Goal: Transaction & Acquisition: Subscribe to service/newsletter

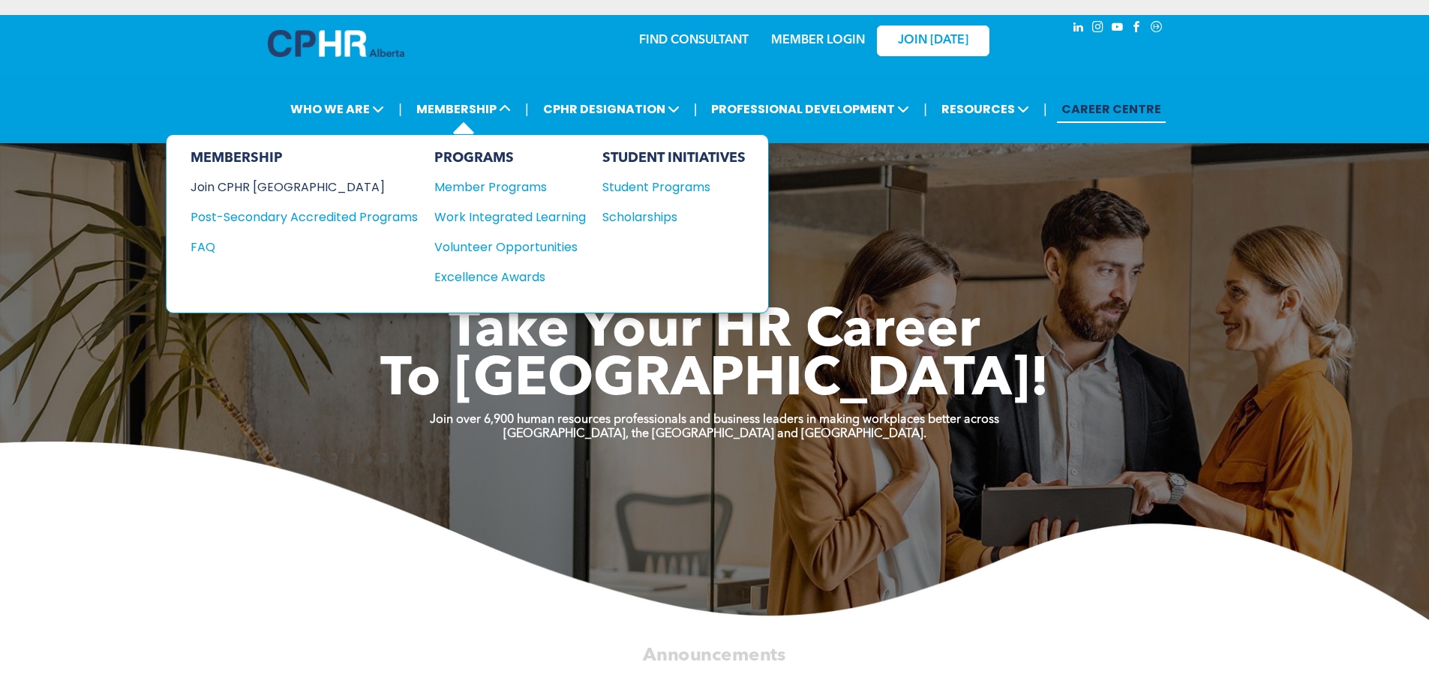
click at [256, 181] on div "Join CPHR [GEOGRAPHIC_DATA]" at bounding box center [292, 187] width 205 height 19
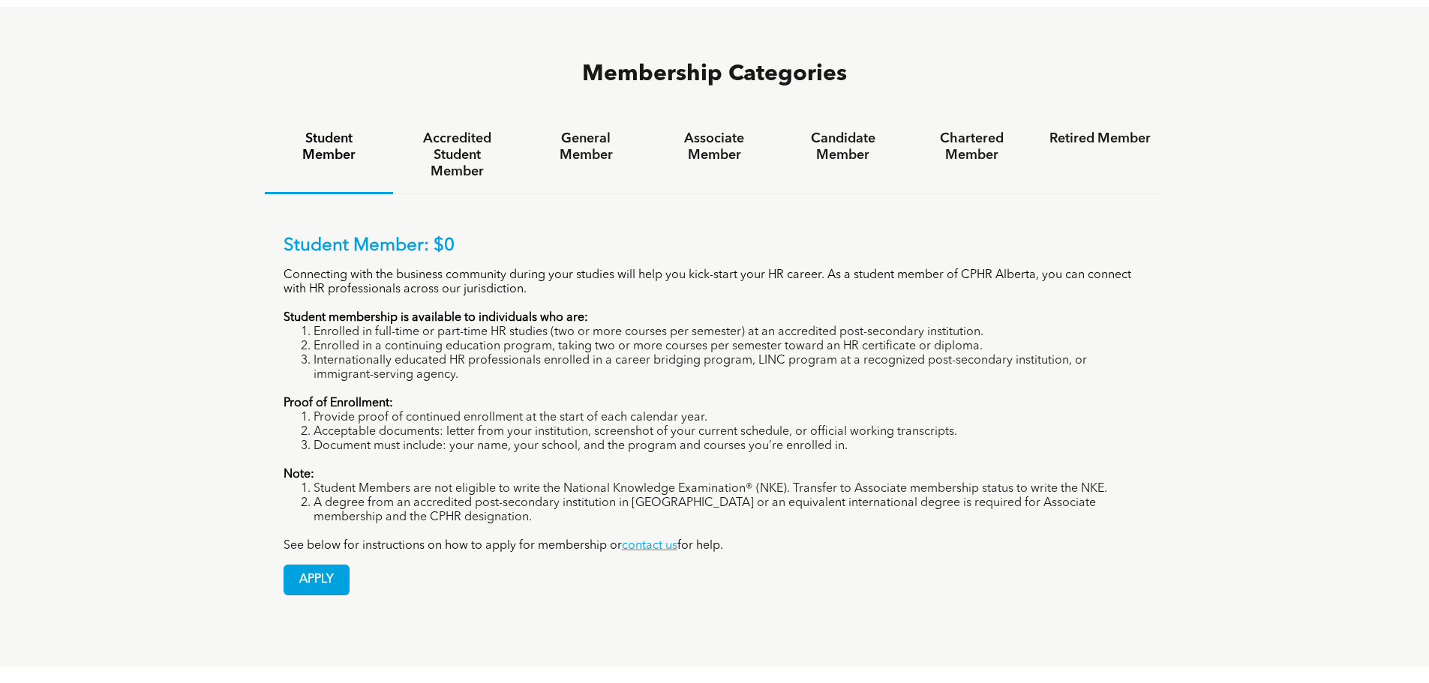
scroll to position [1125, 0]
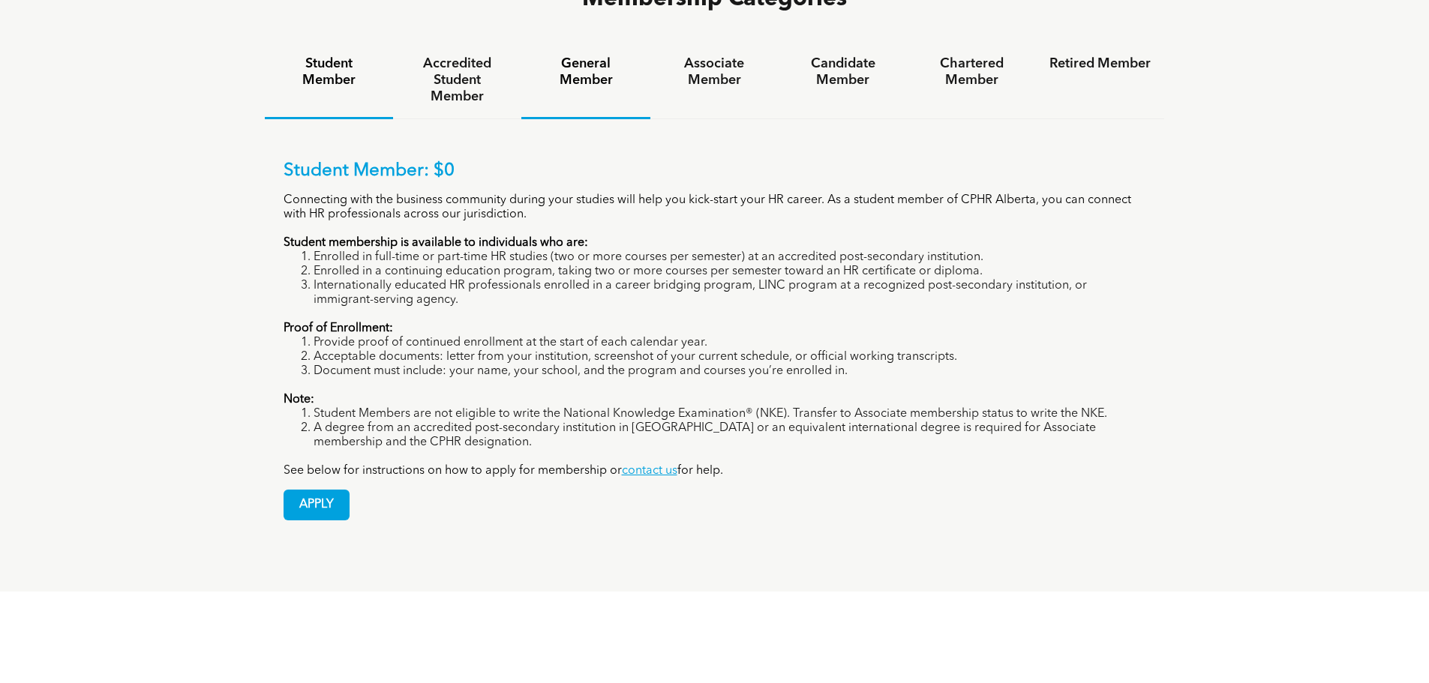
click at [580, 42] on div "General Member" at bounding box center [585, 80] width 128 height 77
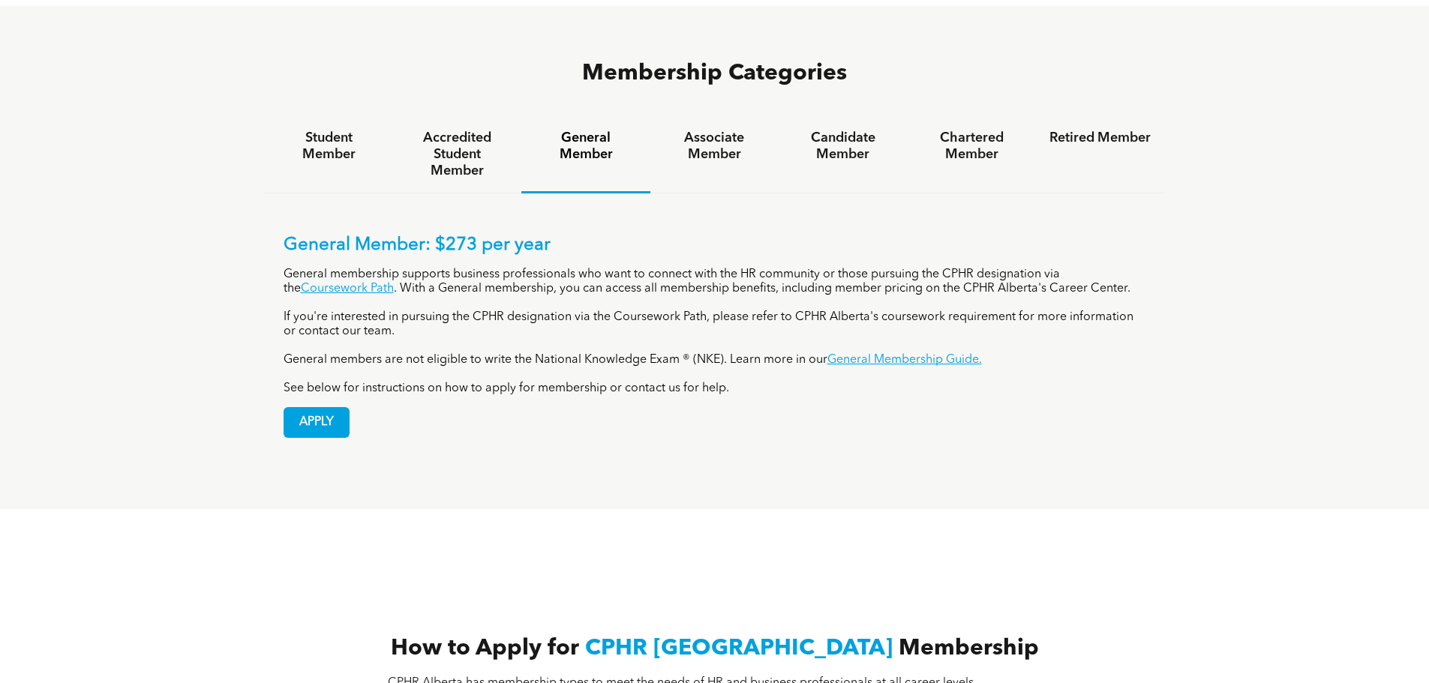
scroll to position [1050, 0]
click at [731, 130] on h4 "Associate Member" at bounding box center [714, 146] width 101 height 33
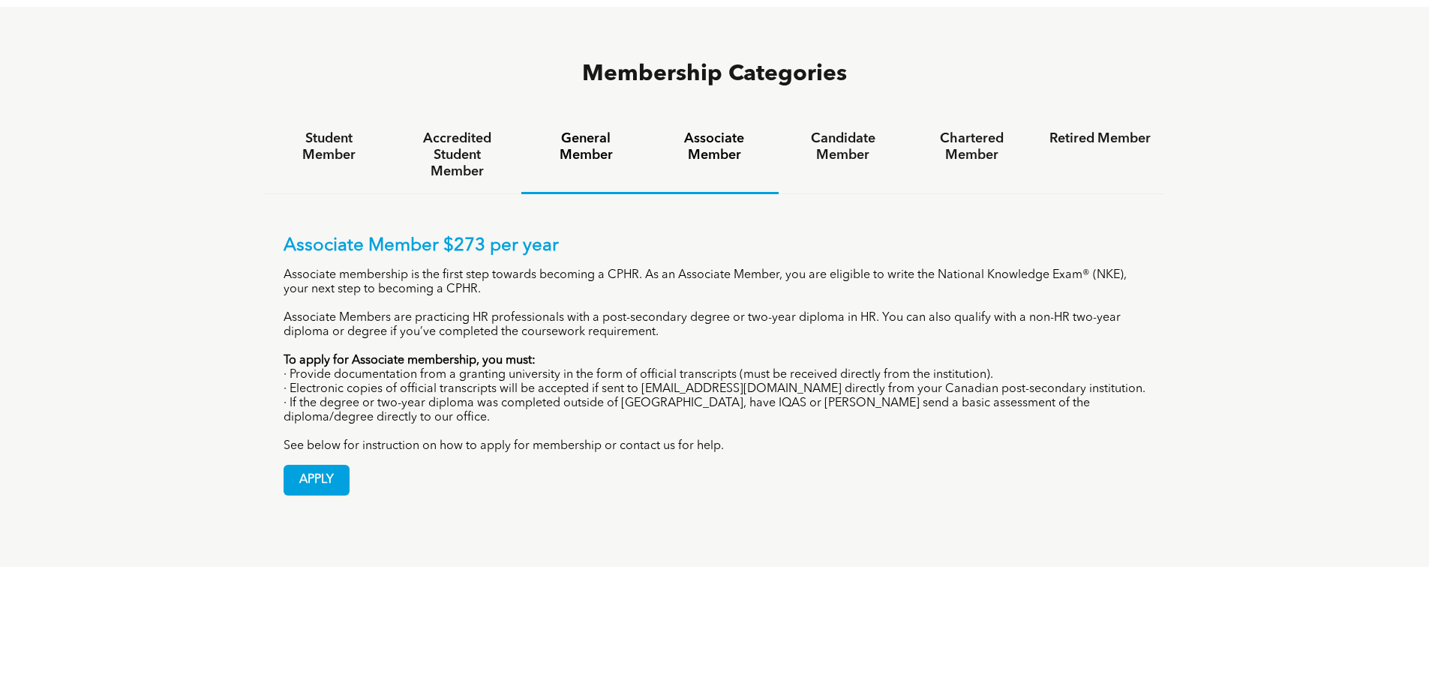
click at [578, 130] on h4 "General Member" at bounding box center [585, 146] width 101 height 33
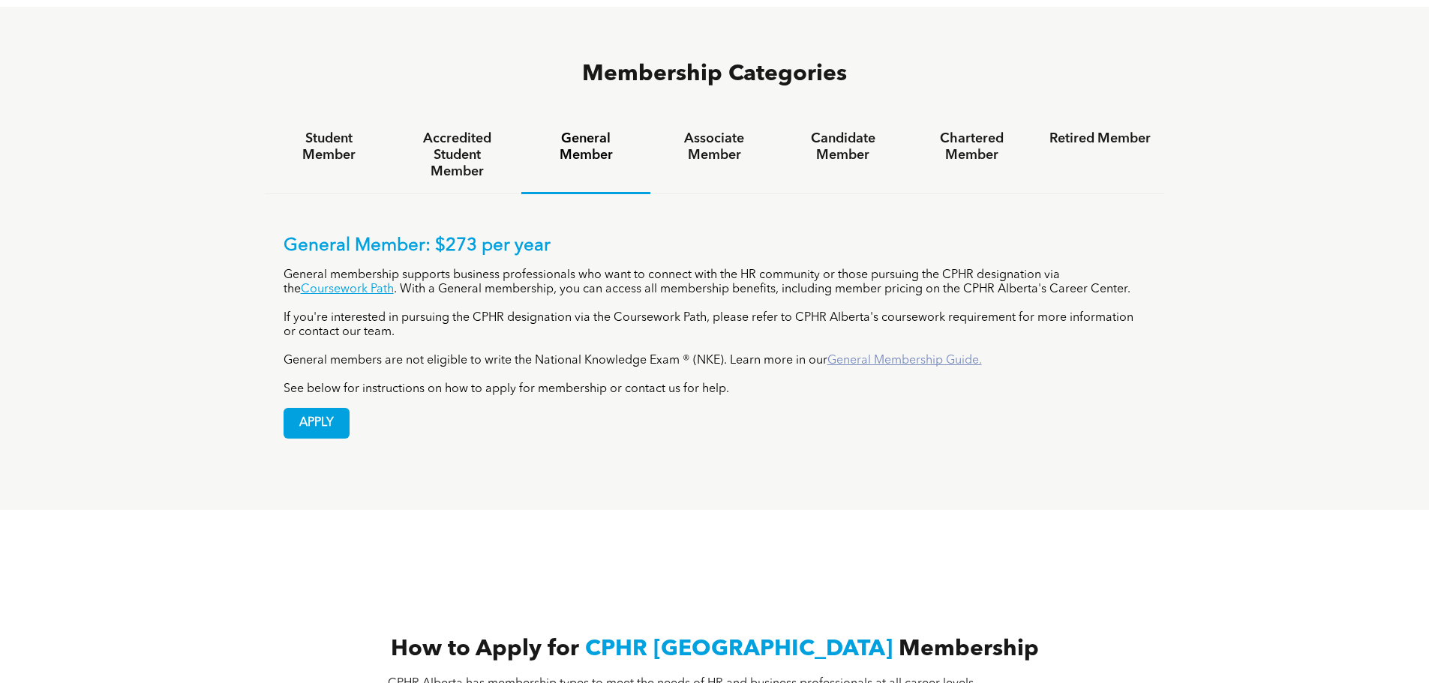
click at [916, 355] on link "General Membership Guide." at bounding box center [904, 361] width 154 height 12
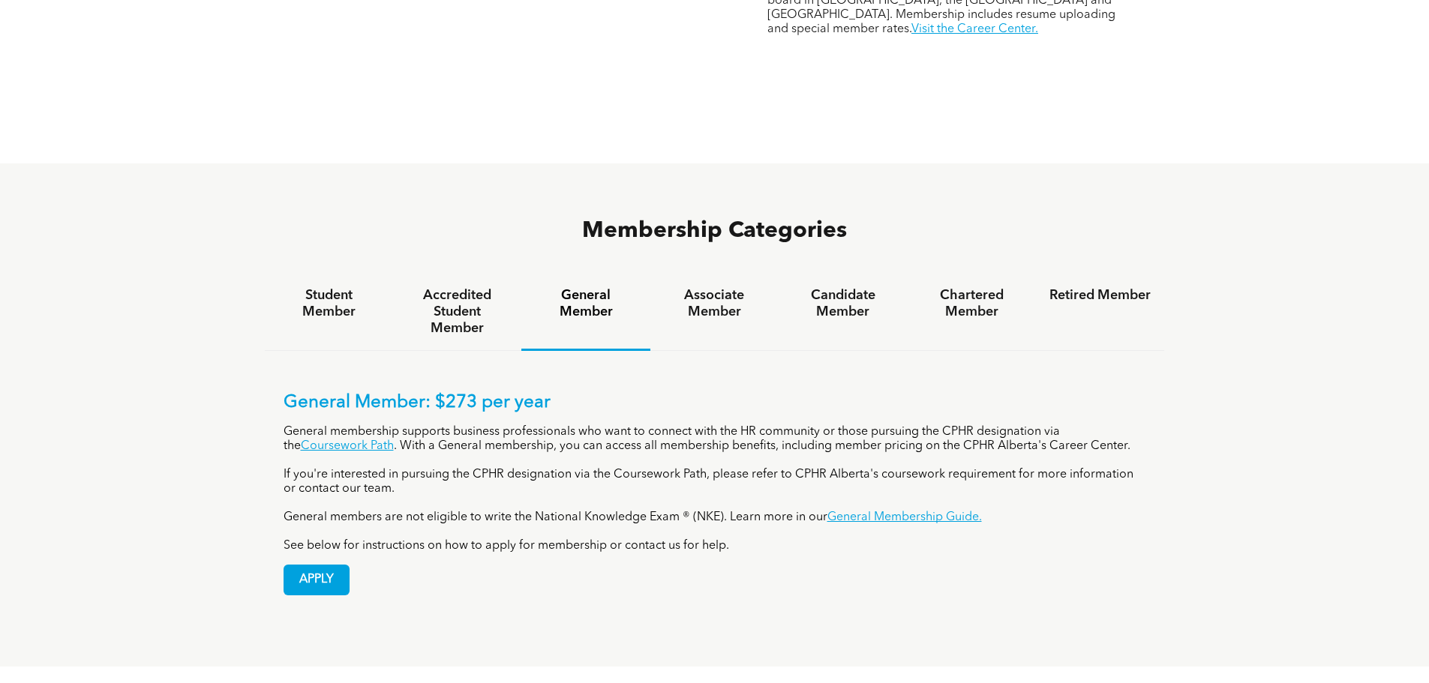
scroll to position [900, 0]
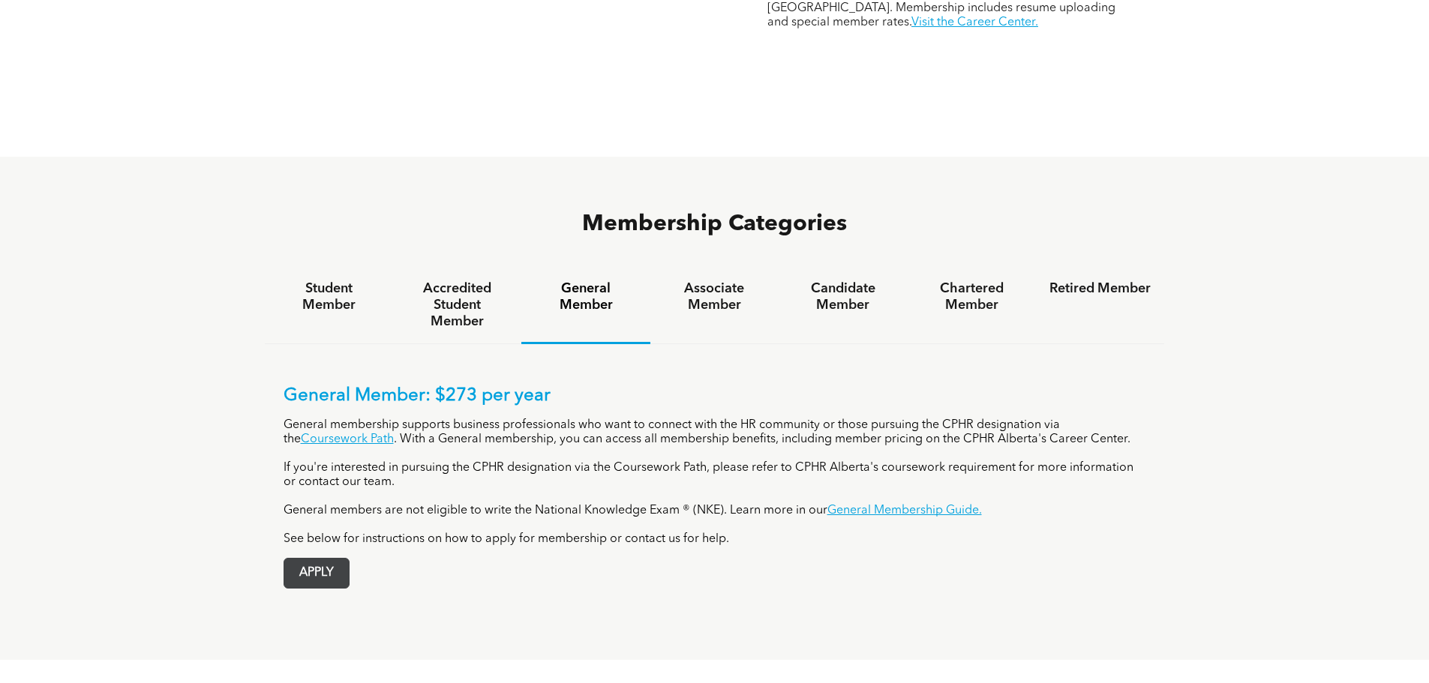
click at [324, 559] on span "APPLY" at bounding box center [316, 573] width 64 height 29
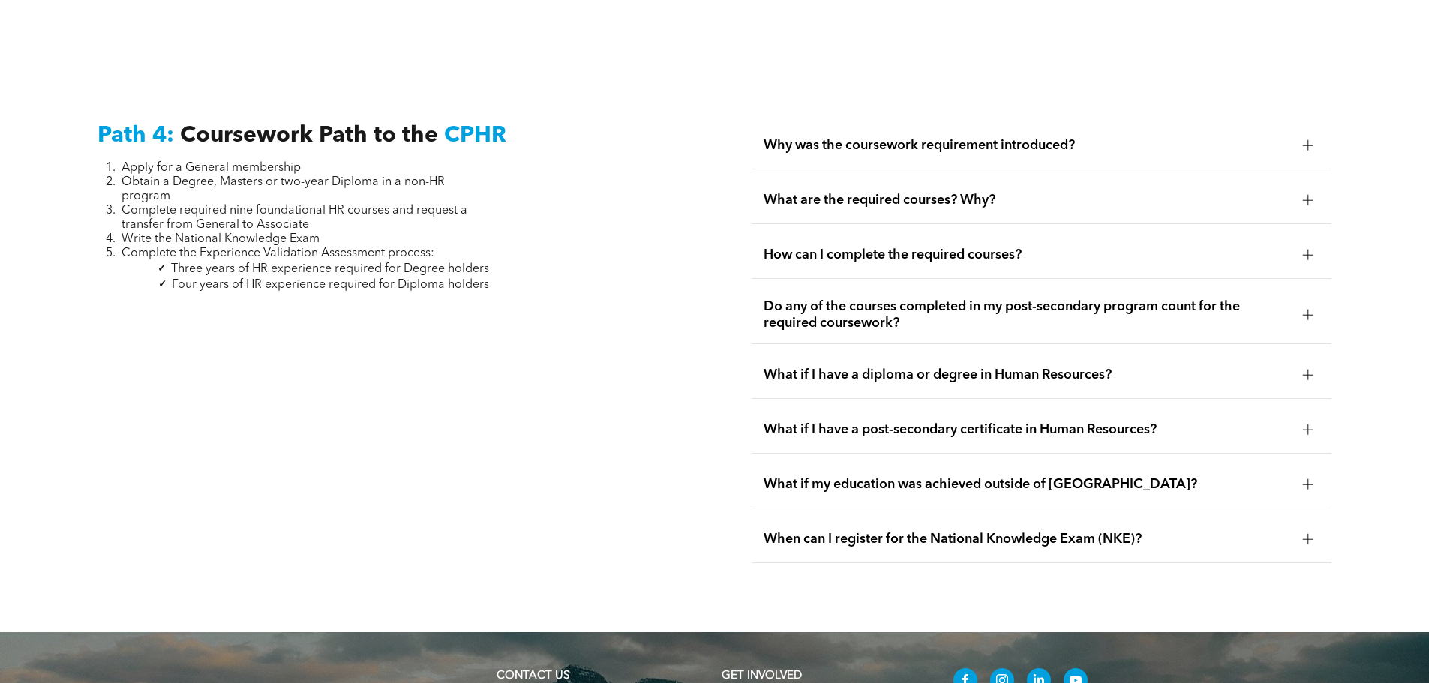
scroll to position [4413, 0]
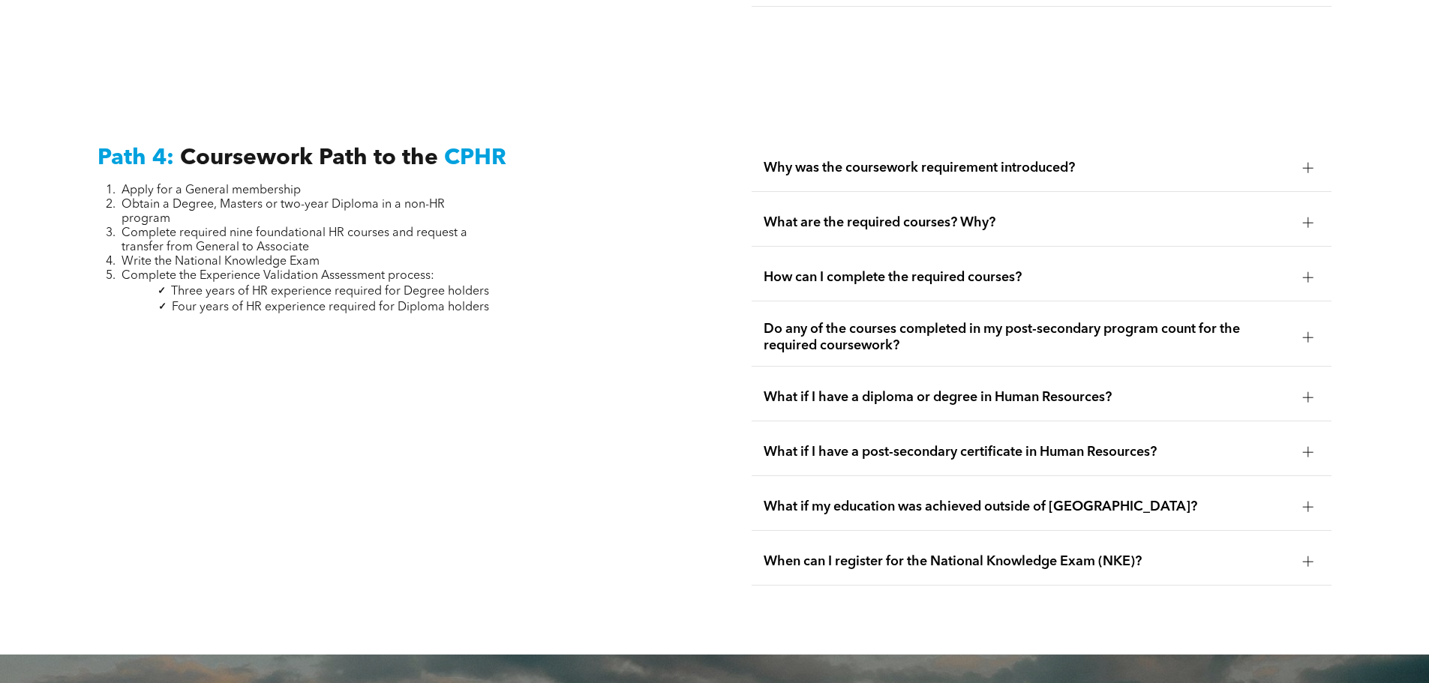
click at [1037, 553] on span "When can I register for the National Knowledge Exam (NKE)?" at bounding box center [1026, 561] width 527 height 16
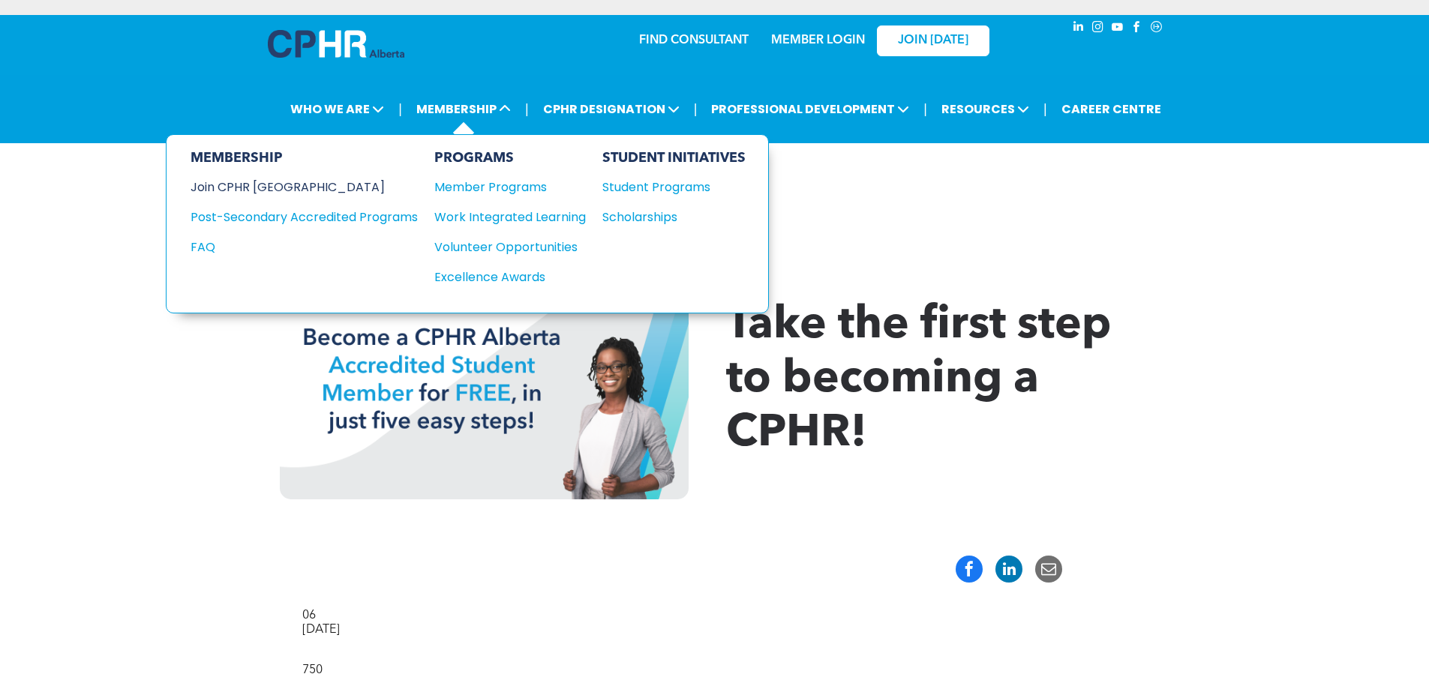
click at [264, 185] on div "Join CPHR [GEOGRAPHIC_DATA]" at bounding box center [292, 187] width 205 height 19
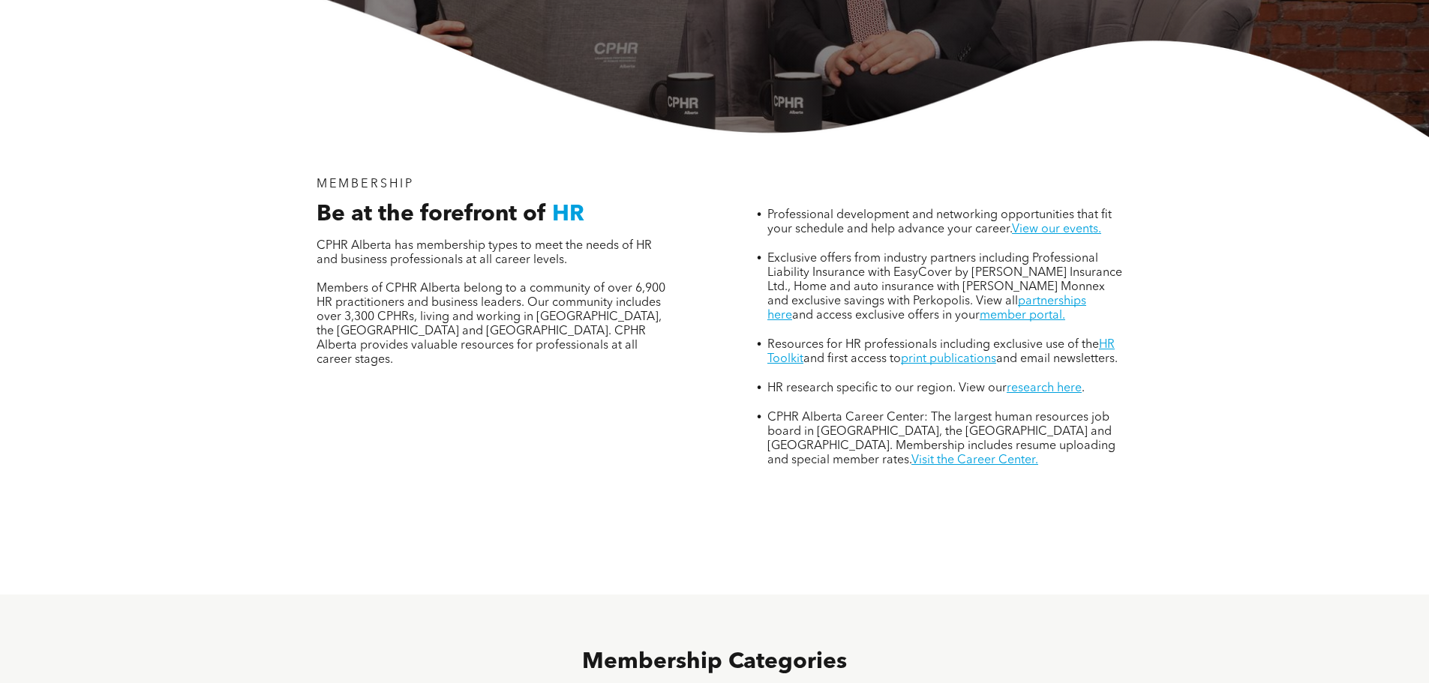
scroll to position [450, 0]
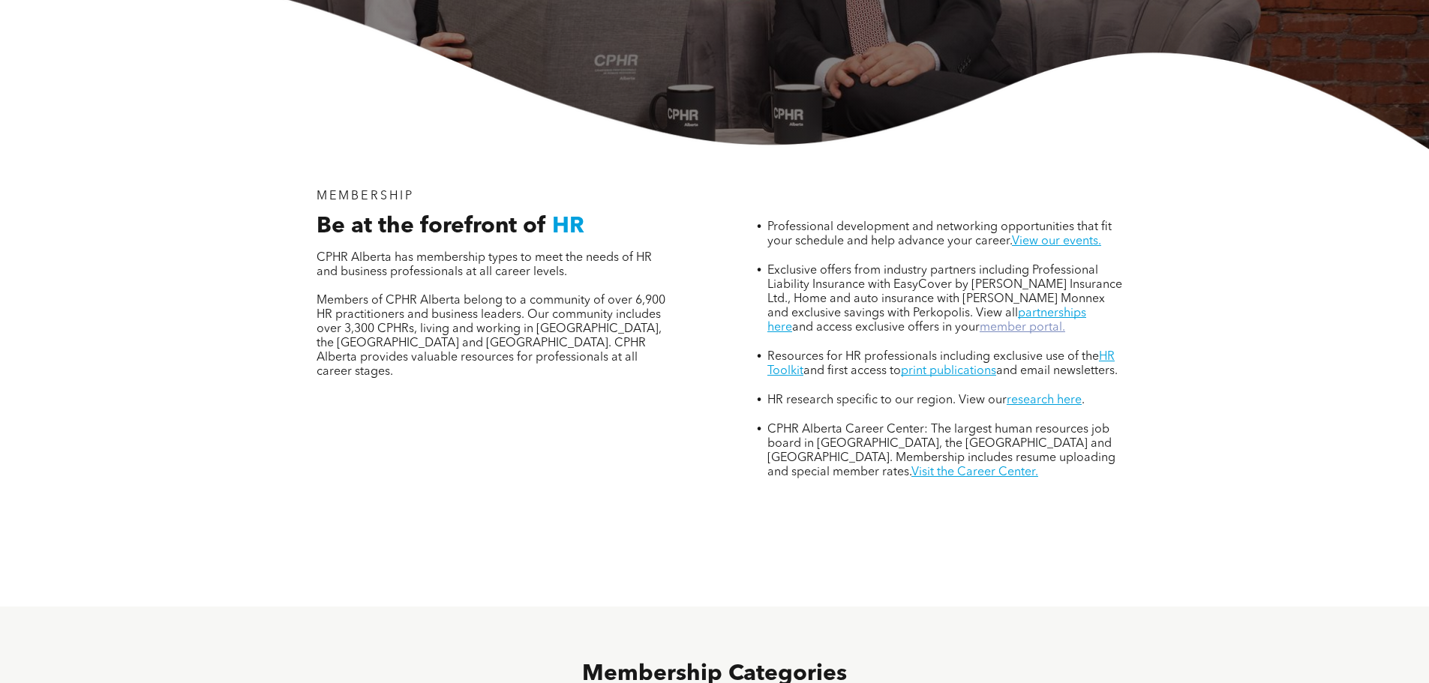
click at [979, 322] on link "member portal." at bounding box center [1021, 328] width 85 height 12
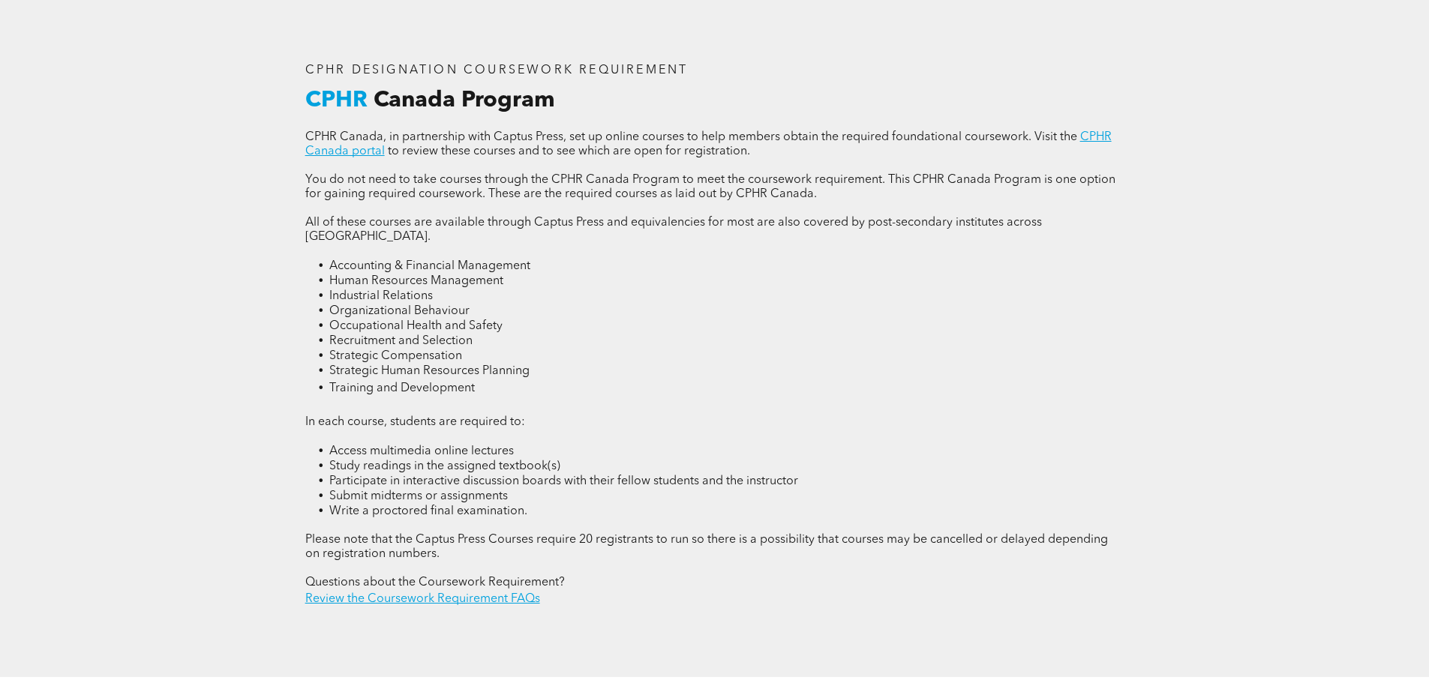
scroll to position [2066, 0]
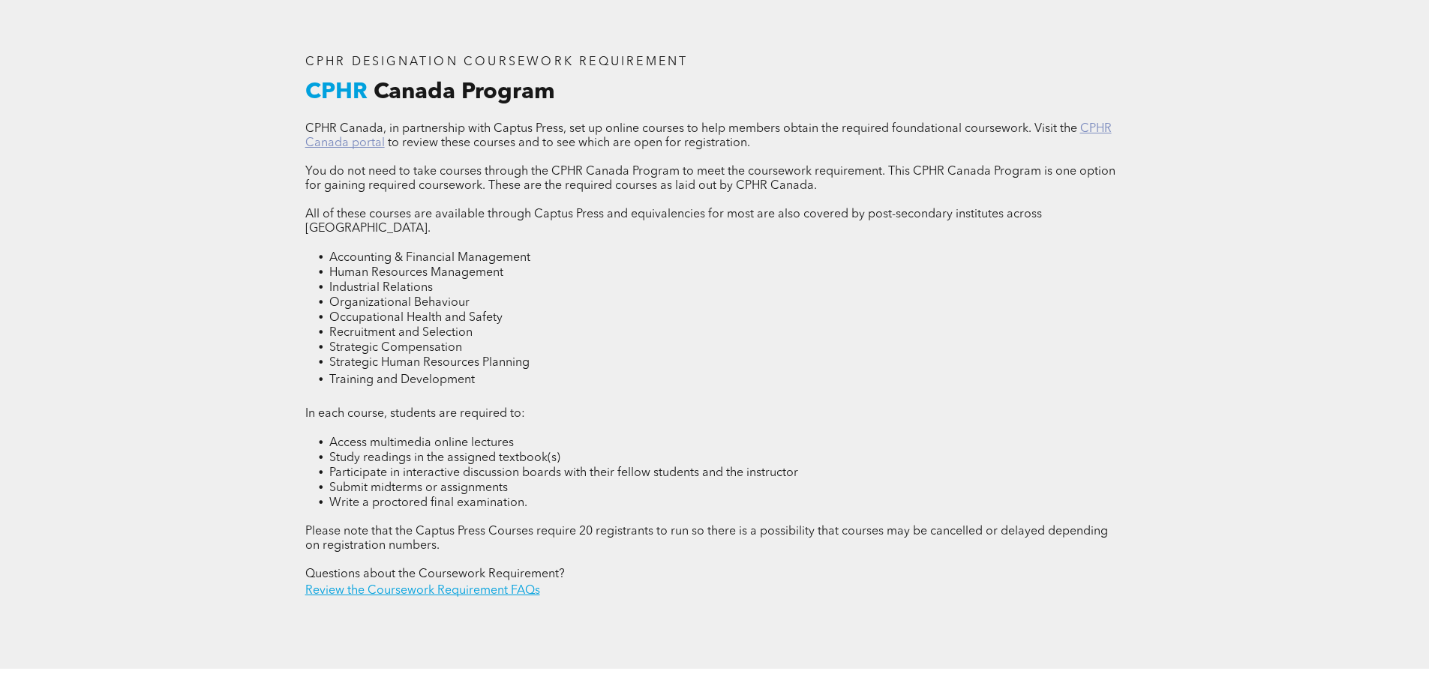
click at [1090, 123] on link "CPHR Canada portal" at bounding box center [708, 136] width 806 height 26
